Goal: Task Accomplishment & Management: Manage account settings

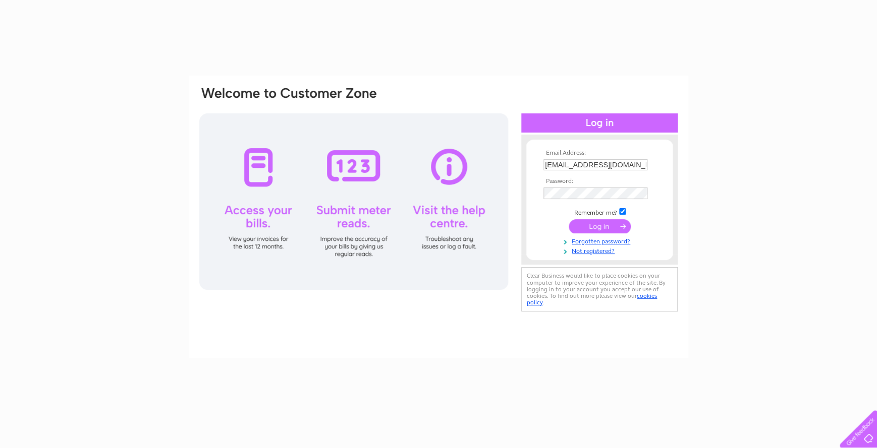
click at [600, 225] on input "submit" at bounding box center [599, 226] width 62 height 14
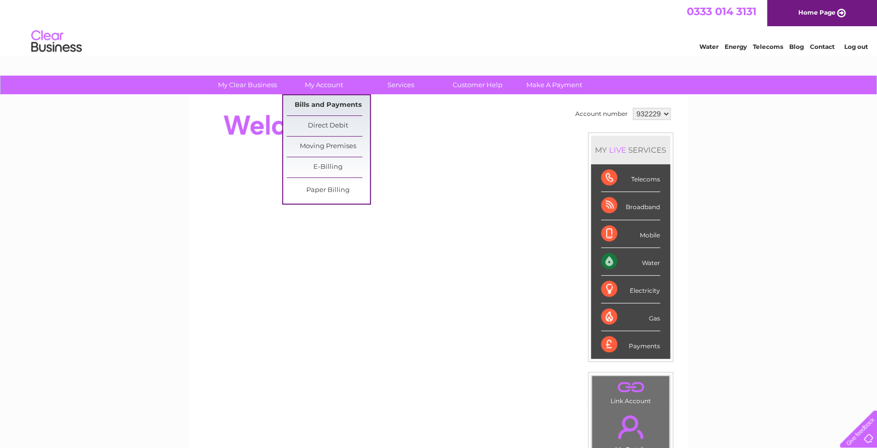
click at [324, 106] on link "Bills and Payments" at bounding box center [327, 105] width 83 height 20
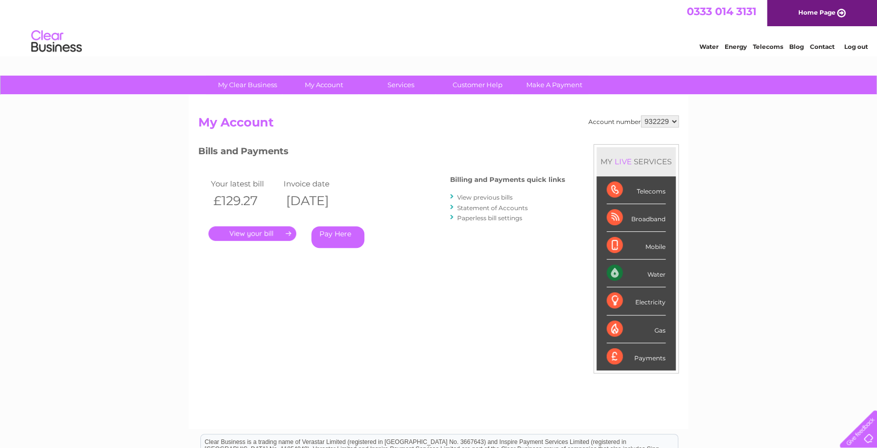
click at [494, 193] on li "View previous bills" at bounding box center [507, 197] width 115 height 10
click at [454, 196] on div at bounding box center [452, 197] width 5 height 10
click at [453, 196] on div at bounding box center [452, 197] width 5 height 10
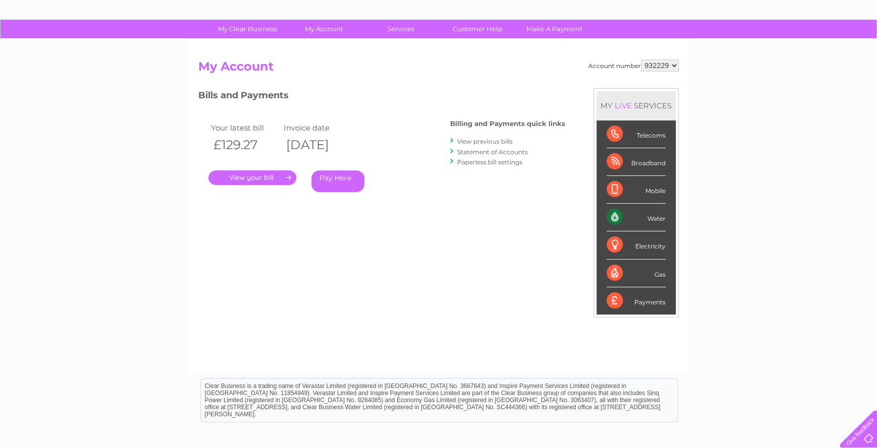
scroll to position [67, 0]
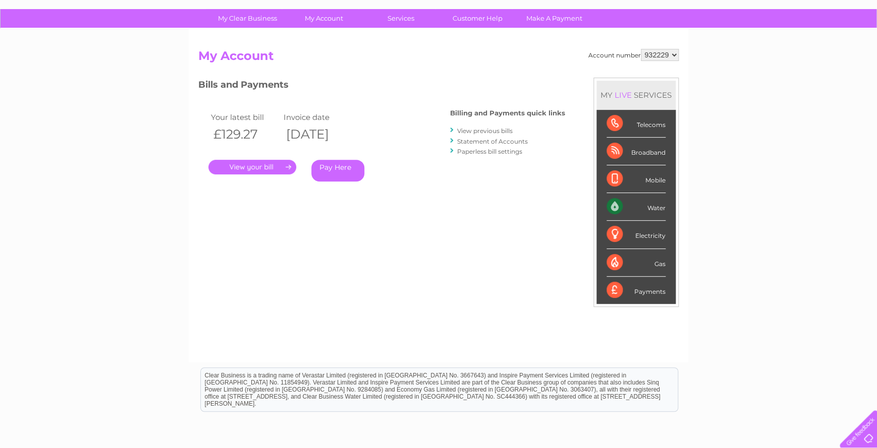
click at [494, 131] on link "View previous bills" at bounding box center [484, 131] width 55 height 8
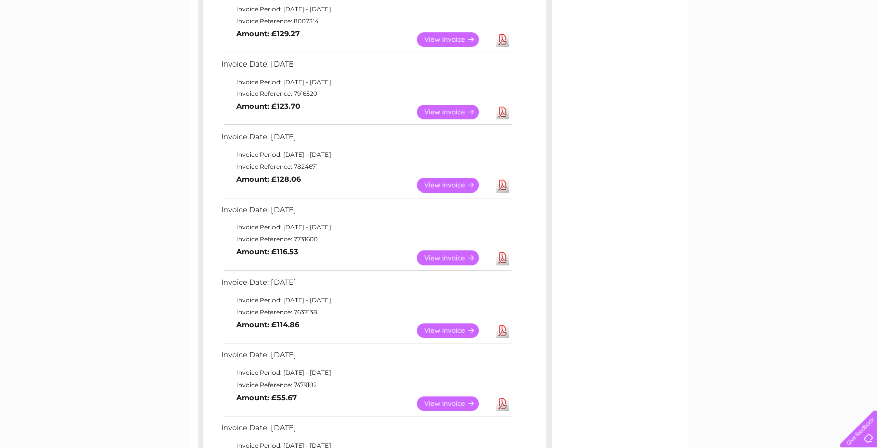
scroll to position [204, 0]
click at [442, 258] on link "View" at bounding box center [454, 259] width 74 height 15
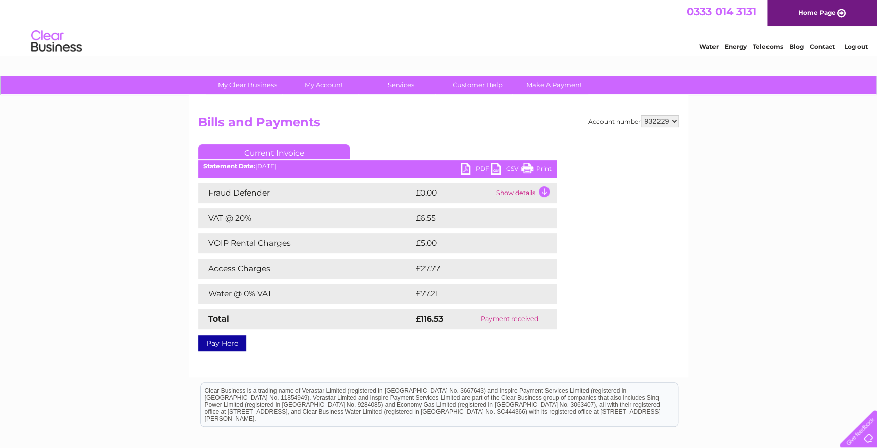
click at [464, 168] on link "PDF" at bounding box center [475, 170] width 30 height 15
click at [467, 168] on link "PDF" at bounding box center [475, 170] width 30 height 15
